Goal: Feedback & Contribution: Contribute content

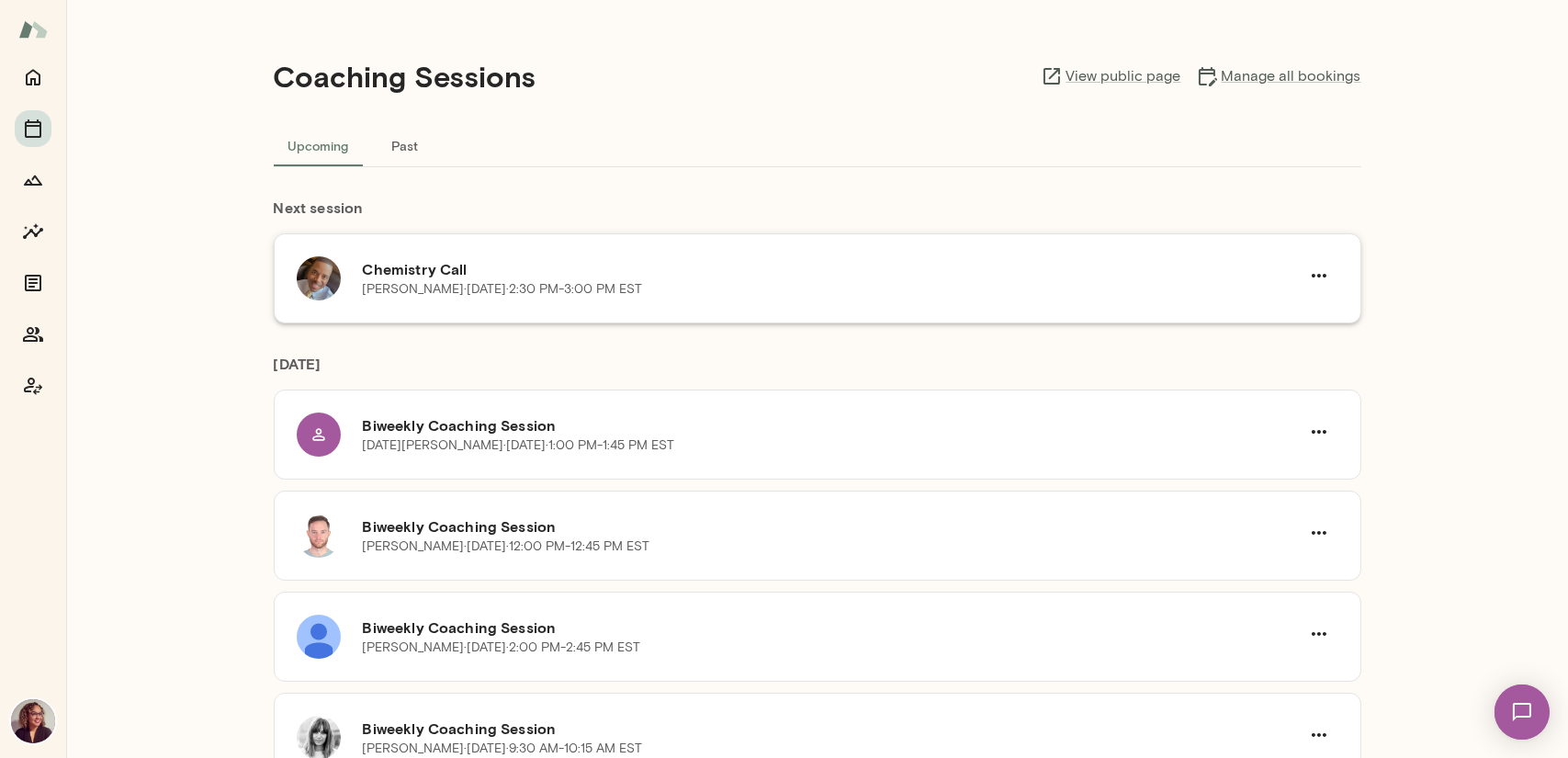
click at [392, 283] on p "[PERSON_NAME][DATE] · 2:30 PM-3:00 PM EST" at bounding box center [502, 289] width 280 height 19
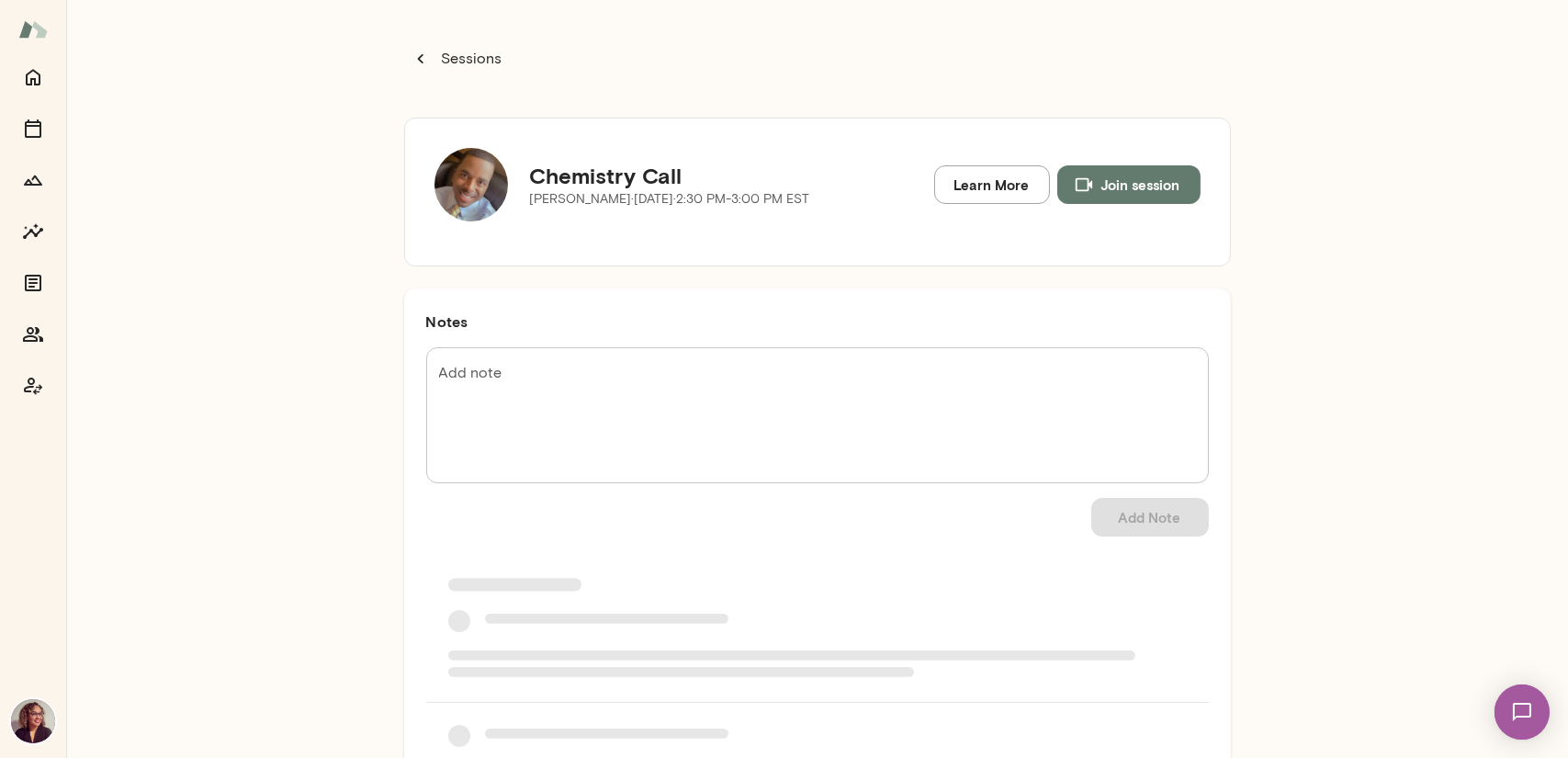
click at [1077, 189] on icon "button" at bounding box center [1083, 185] width 21 height 21
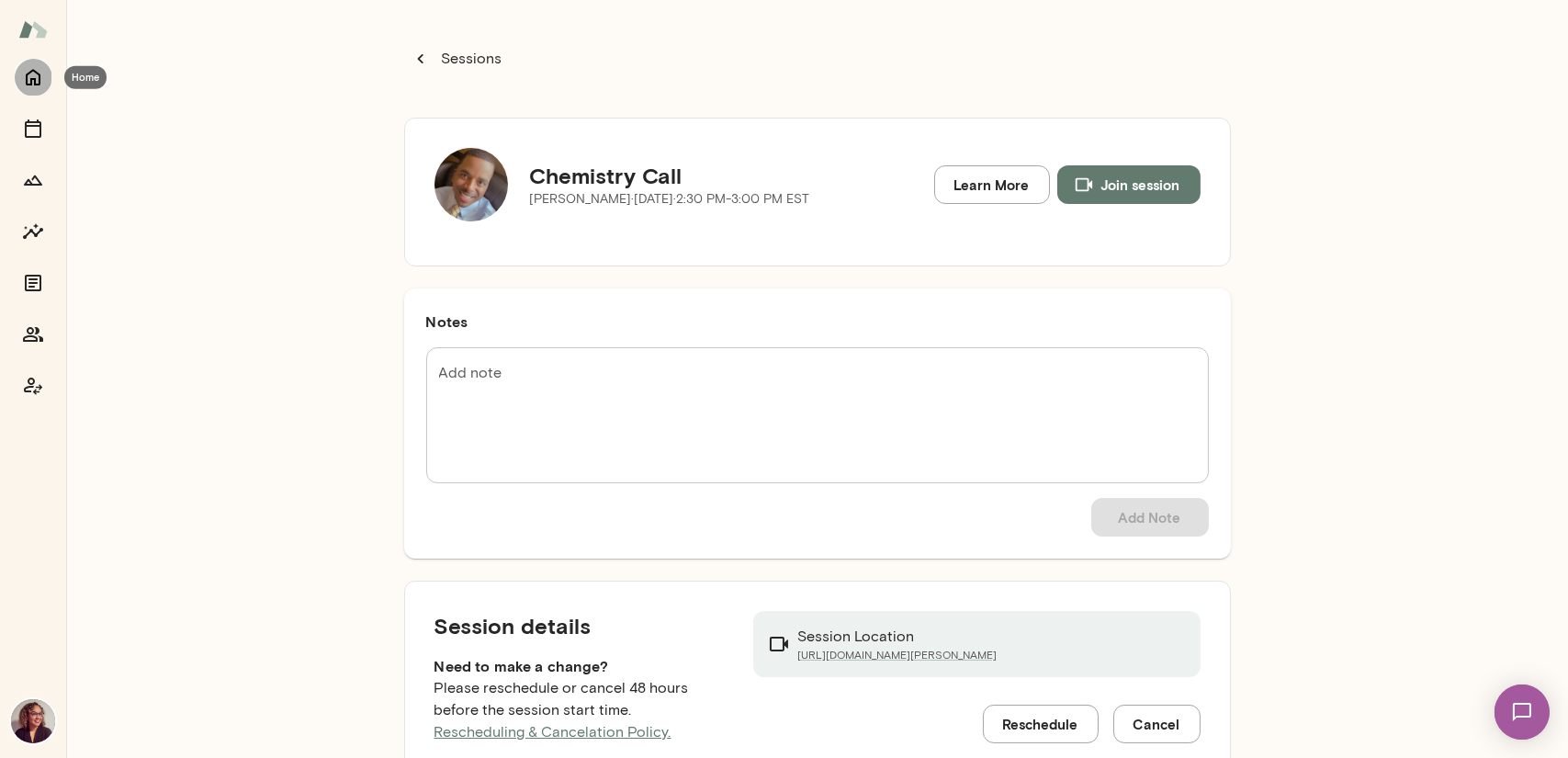
click at [31, 83] on icon "Home" at bounding box center [32, 78] width 15 height 17
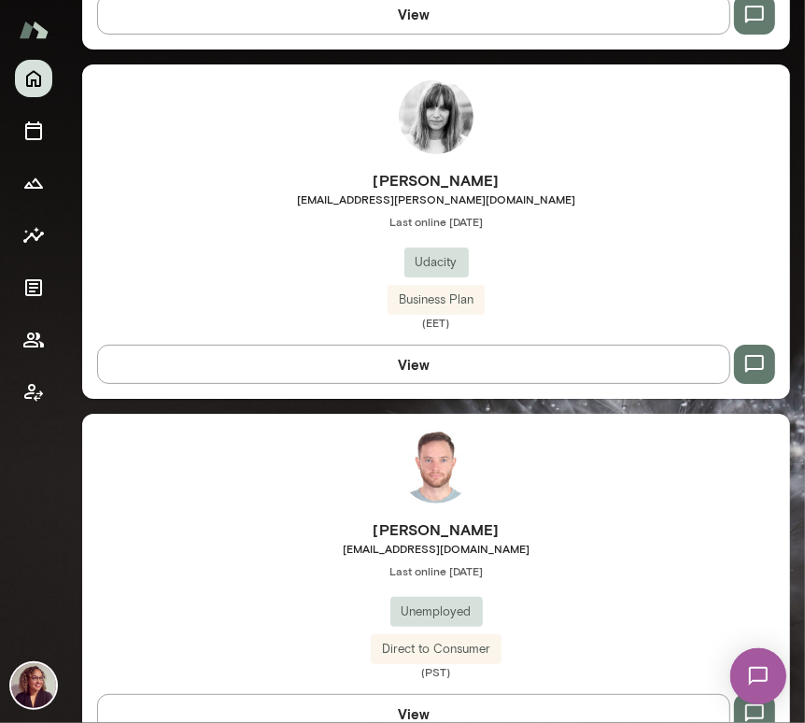
scroll to position [2258, 0]
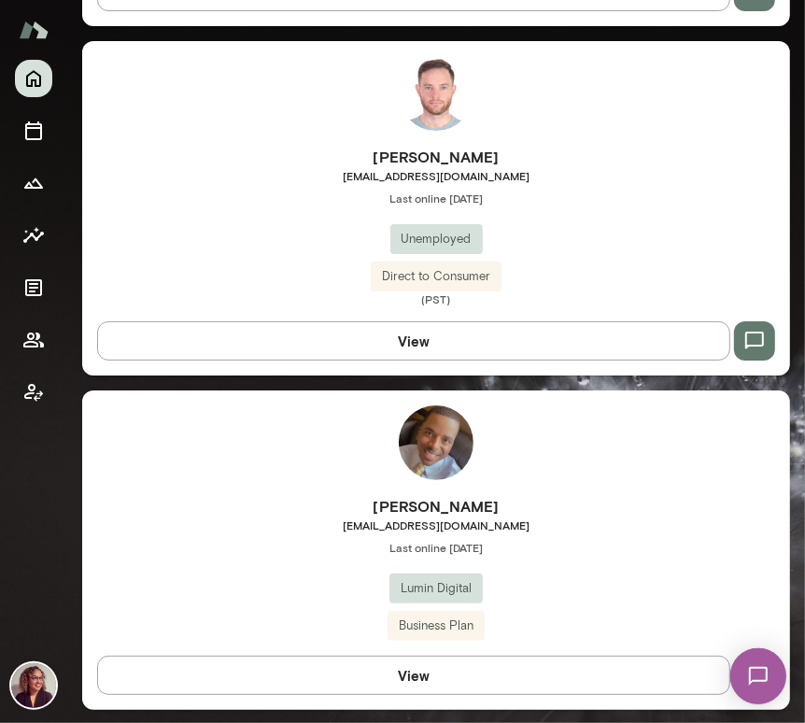
click at [459, 491] on div "[PERSON_NAME] [EMAIL_ADDRESS][DOMAIN_NAME] Last online [DATE] Lumin Digital Bus…" at bounding box center [436, 551] width 708 height 320
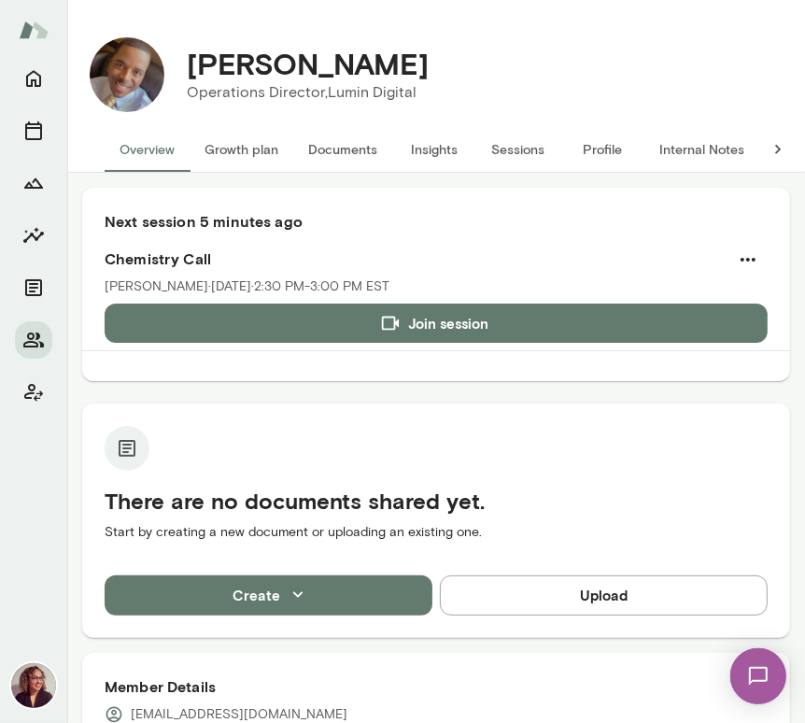
click at [714, 153] on button "Internal Notes" at bounding box center [702, 149] width 115 height 45
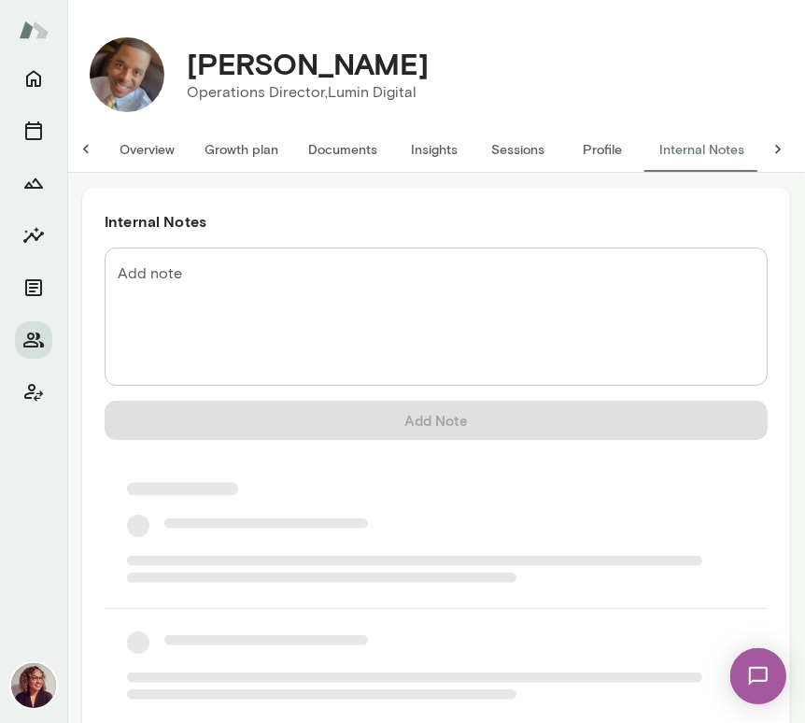
scroll to position [0, 4]
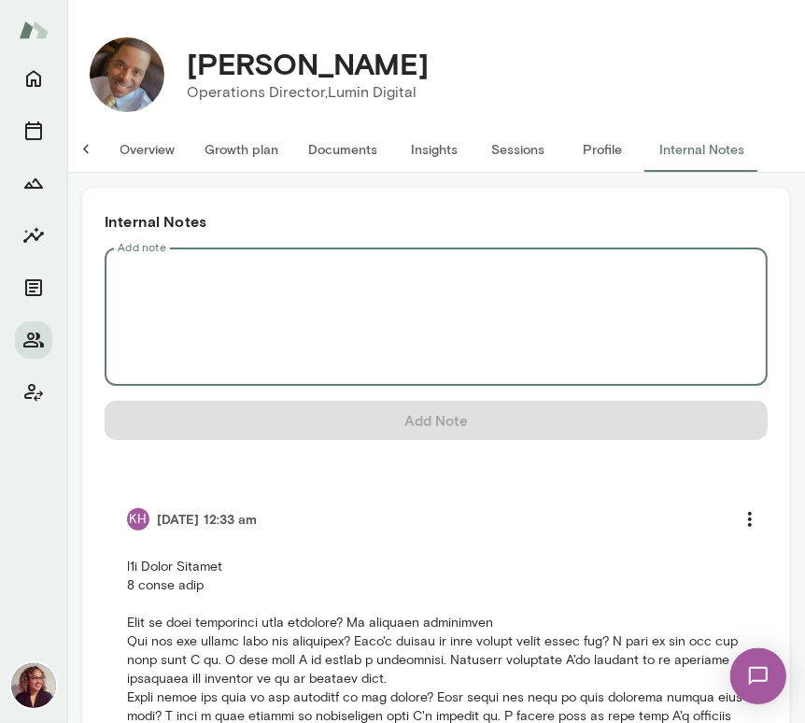
click at [489, 302] on textarea "Add note" at bounding box center [436, 317] width 637 height 107
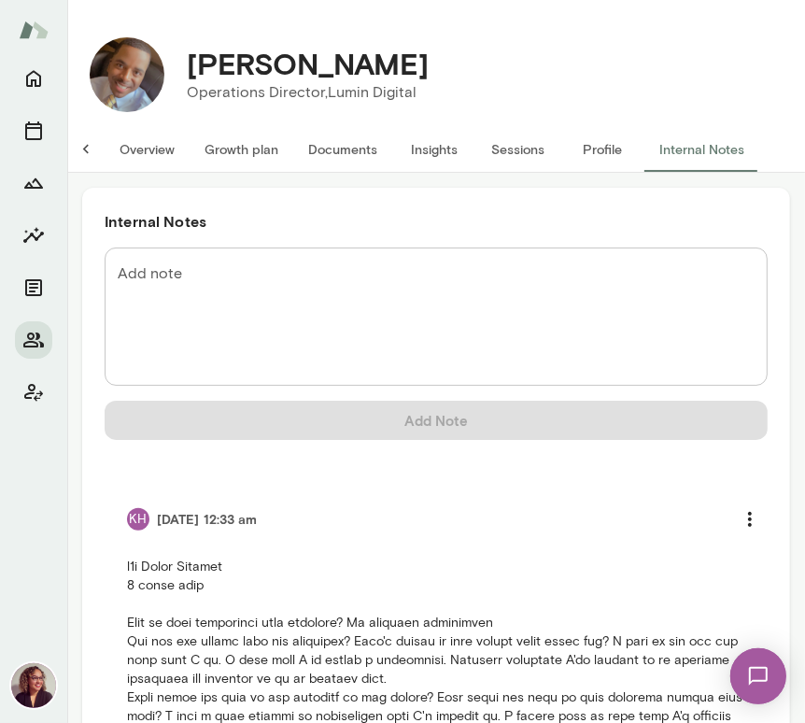
click at [503, 311] on textarea "Add note" at bounding box center [436, 317] width 637 height 107
click at [348, 306] on textarea "Add note" at bounding box center [436, 317] width 637 height 107
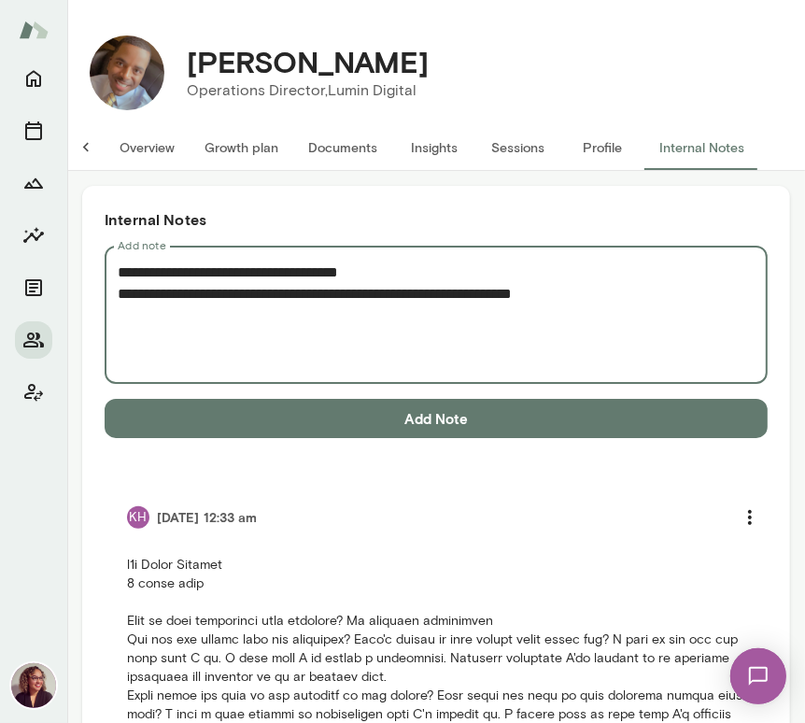
scroll to position [0, 0]
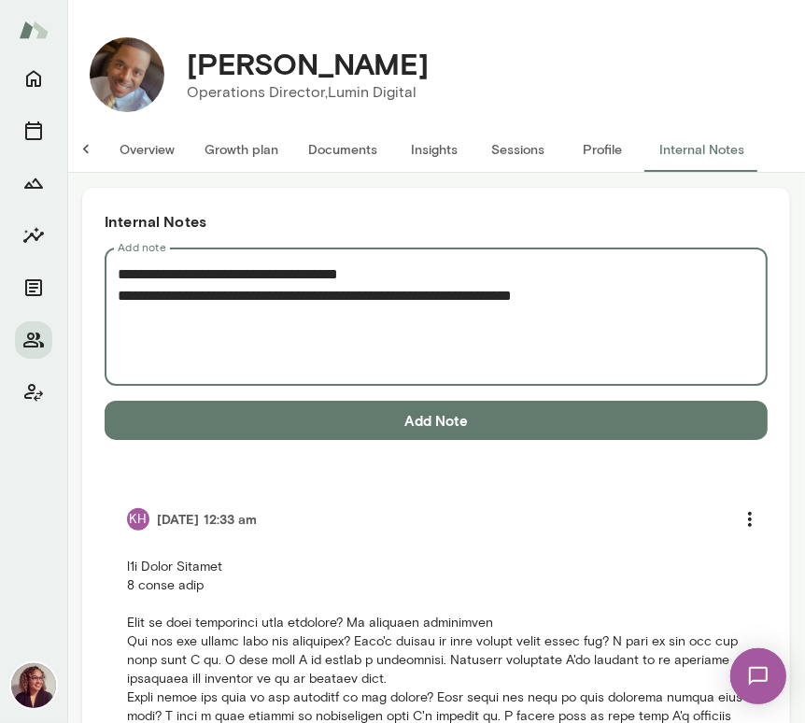
type textarea "**********"
click at [436, 430] on button "Add Note" at bounding box center [436, 420] width 663 height 39
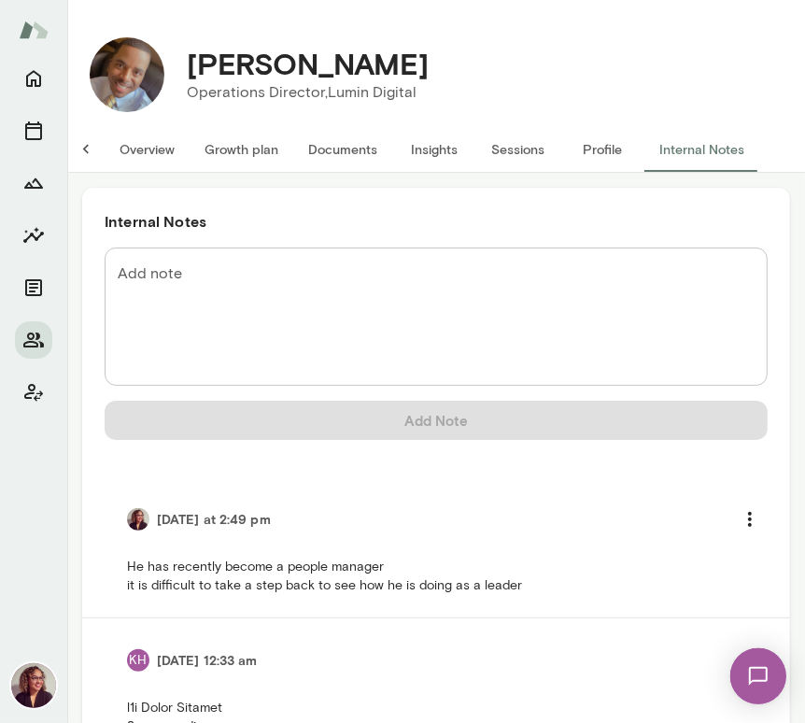
click at [135, 149] on button "Overview" at bounding box center [147, 149] width 85 height 45
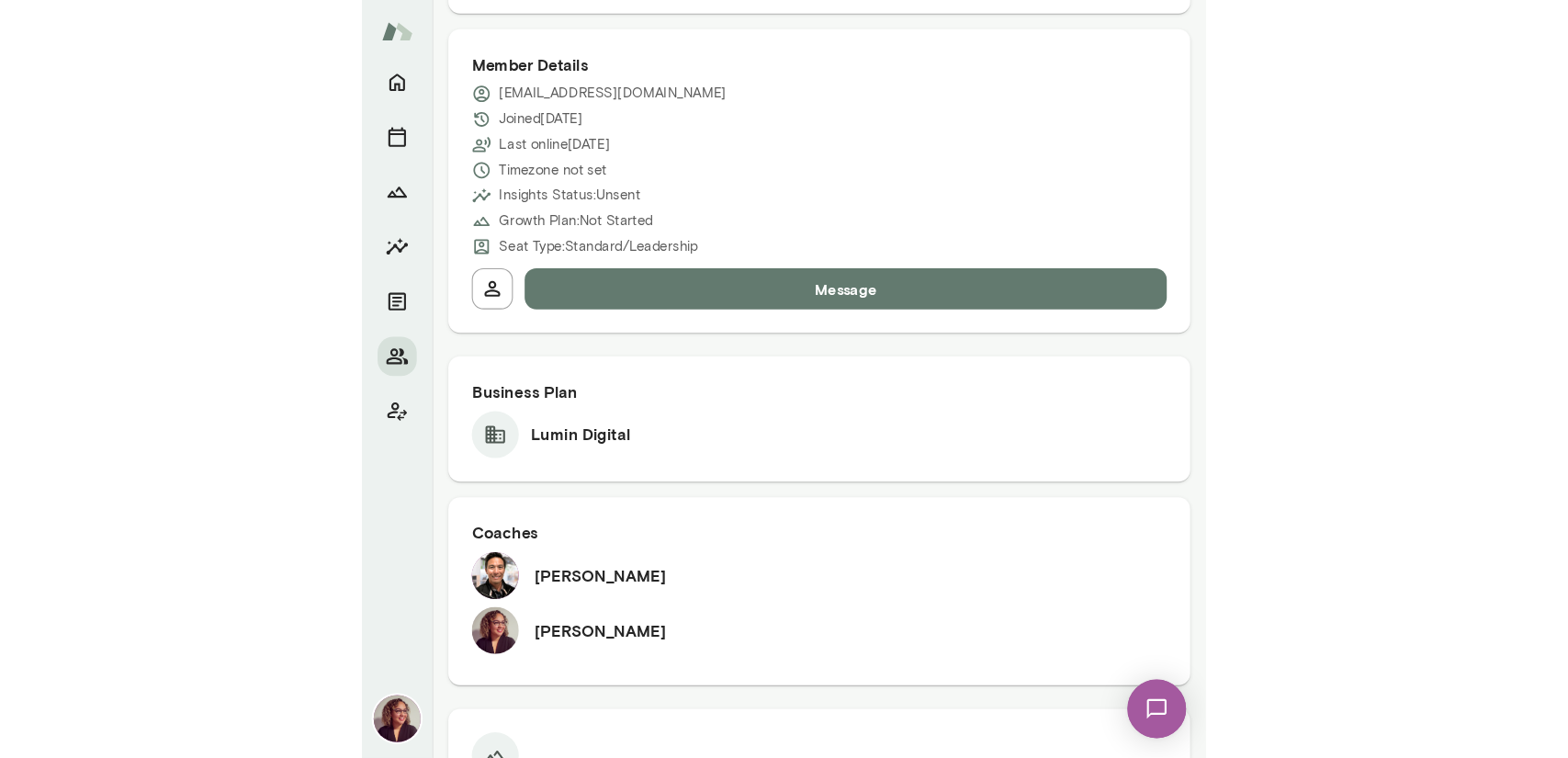
scroll to position [643, 0]
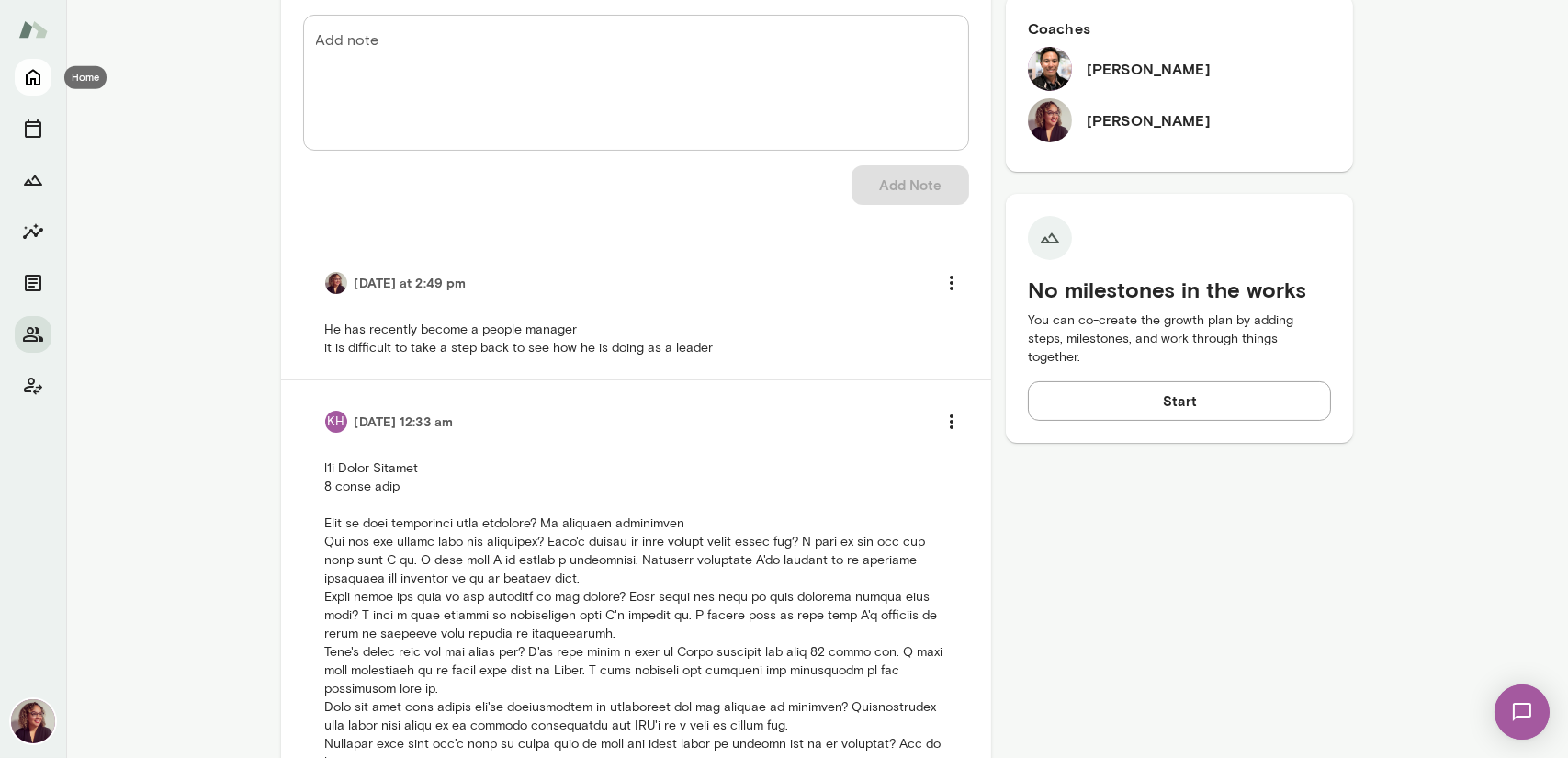
click at [41, 77] on icon "Home" at bounding box center [32, 77] width 22 height 22
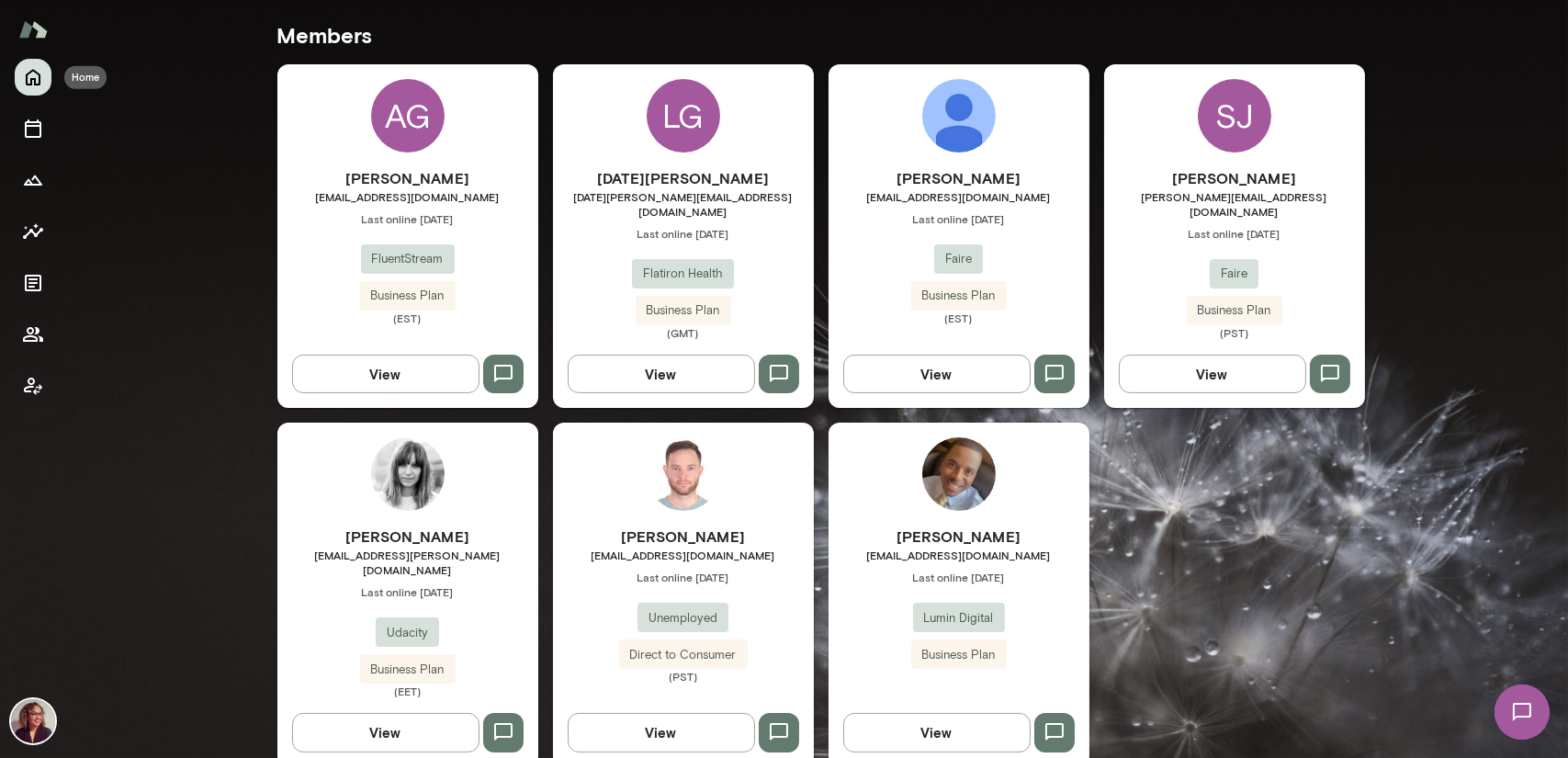
scroll to position [496, 0]
